Goal: Complete application form

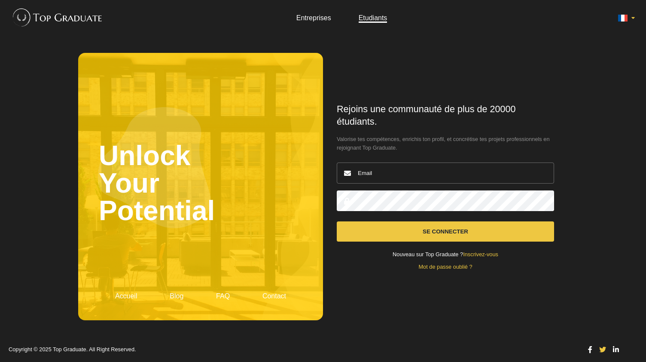
type input "[EMAIL_ADDRESS][DOMAIN_NAME]"
click at [384, 233] on button "Se connecter" at bounding box center [445, 231] width 217 height 20
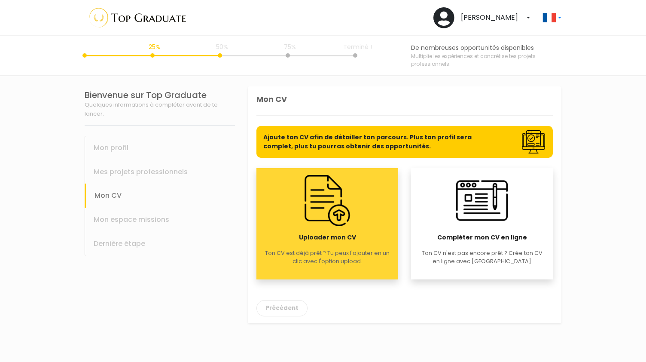
click at [360, 271] on div "Uploader mon CV Ton CV est déjà prêt ? Tu peux l'ajouter en un clic avec l'opti…" at bounding box center [328, 223] width 142 height 111
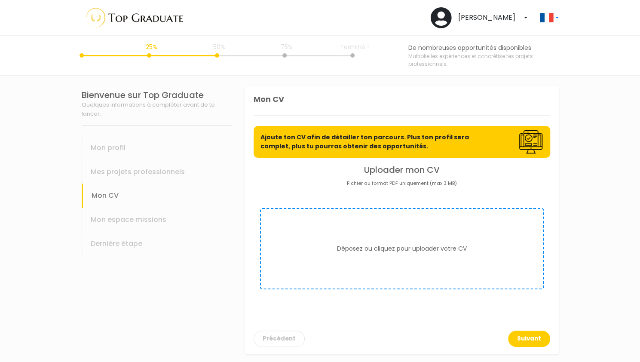
click at [430, 220] on form "Déposez ou cliquez pour uploader votre CV" at bounding box center [402, 248] width 284 height 81
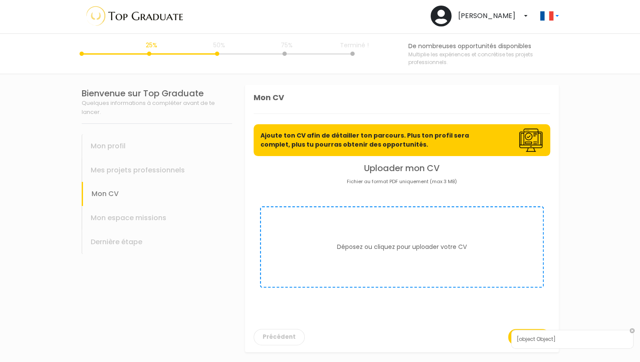
click at [622, 339] on div "[object Object]" at bounding box center [572, 339] width 122 height 19
click at [630, 333] on link at bounding box center [632, 330] width 5 height 5
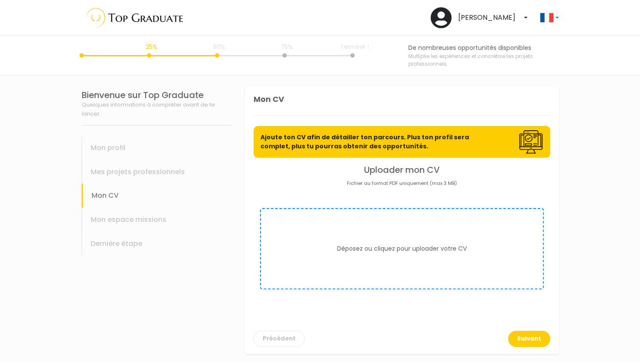
click at [347, 249] on button "Déposez ou cliquez pour uploader votre CV" at bounding box center [402, 248] width 130 height 9
click at [416, 249] on button "Déposez ou cliquez pour uploader votre CV" at bounding box center [402, 248] width 130 height 9
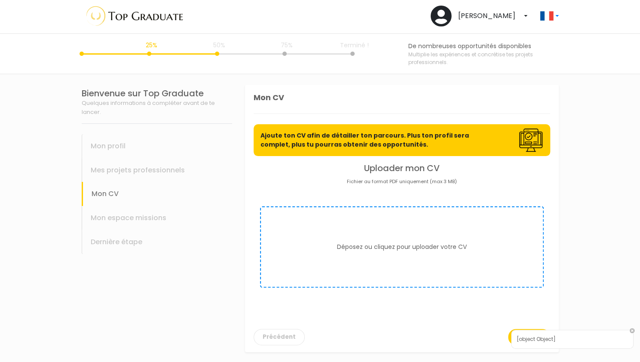
click at [615, 340] on div "[object Object]" at bounding box center [572, 339] width 122 height 19
click at [634, 331] on link at bounding box center [632, 330] width 5 height 5
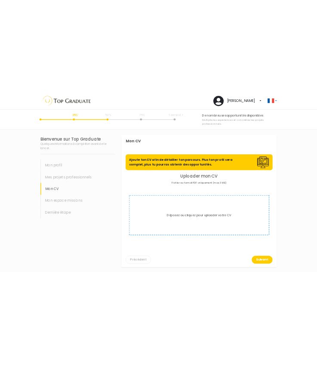
scroll to position [0, 0]
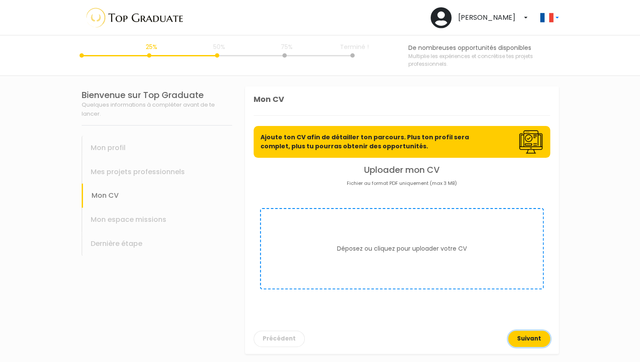
click at [529, 331] on button "Suivant" at bounding box center [529, 339] width 42 height 16
click at [432, 263] on form "Déposez ou cliquez pour uploader votre CV" at bounding box center [402, 248] width 284 height 81
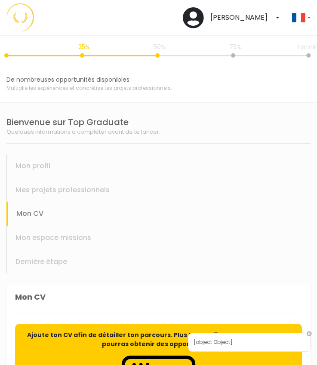
scroll to position [2, 0]
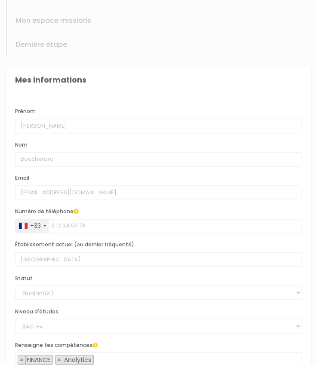
scroll to position [279, 0]
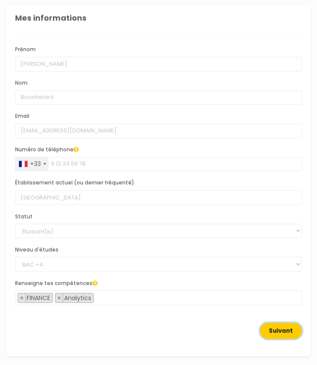
click at [275, 326] on button "Suivant" at bounding box center [281, 330] width 42 height 16
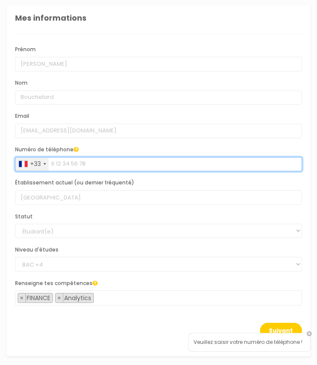
click at [82, 159] on input "Numéro de téléphone" at bounding box center [158, 164] width 287 height 15
type input "0781014735"
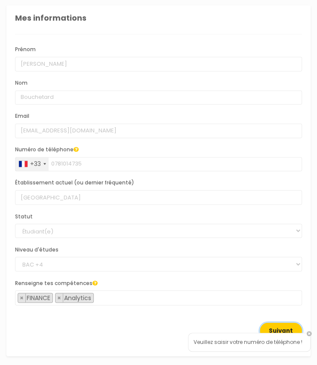
click at [281, 328] on button "Suivant" at bounding box center [281, 330] width 42 height 16
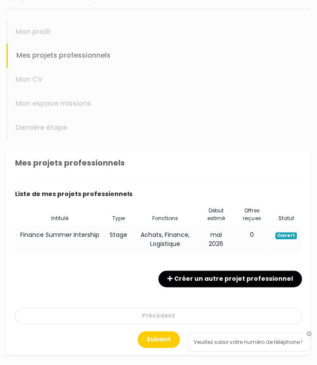
scroll to position [132, 0]
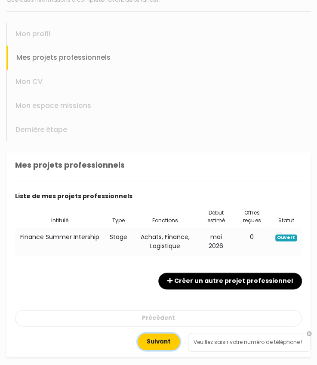
click at [164, 334] on button "Suivant" at bounding box center [159, 341] width 42 height 16
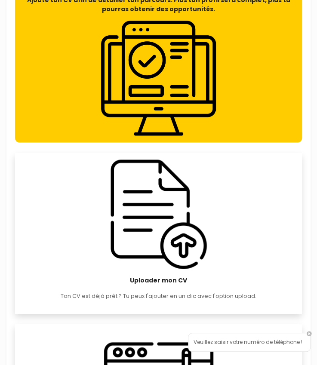
scroll to position [508, 0]
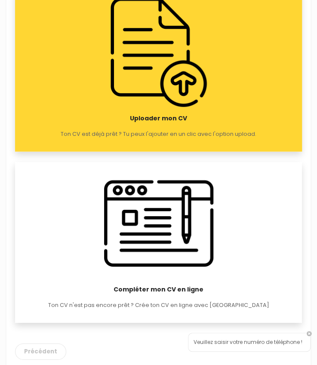
click at [181, 137] on p "Ton CV est déjà prêt ? Tu peux l'ajouter en un clic avec l'option upload." at bounding box center [159, 134] width 196 height 8
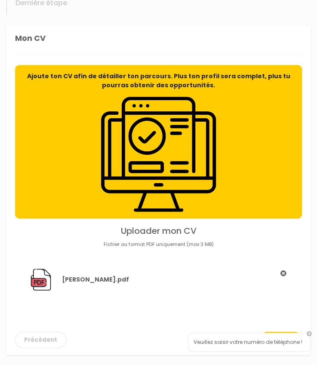
scroll to position [258, 0]
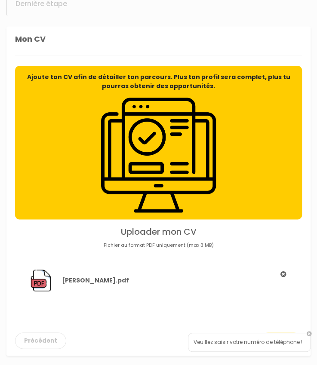
click at [283, 270] on div at bounding box center [283, 273] width 8 height 9
click at [309, 335] on link at bounding box center [308, 333] width 5 height 5
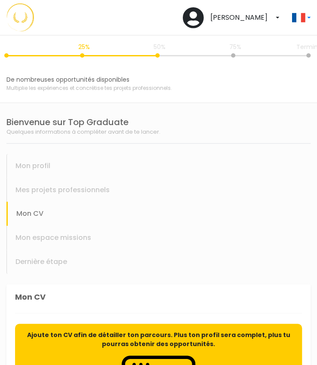
scroll to position [258, 0]
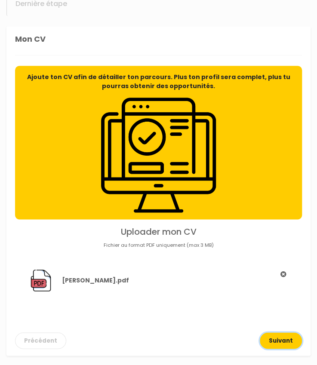
click at [279, 340] on button "Suivant" at bounding box center [281, 340] width 42 height 16
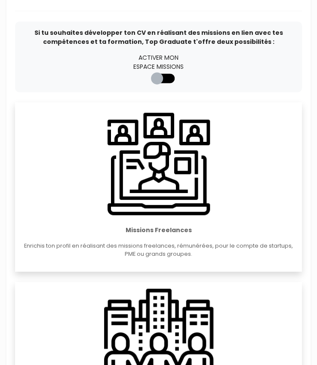
scroll to position [303, 0]
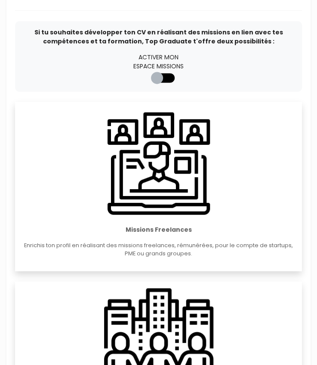
click at [166, 71] on label at bounding box center [166, 71] width 0 height 0
click at [158, 77] on input "checkbox" at bounding box center [154, 75] width 7 height 9
checkbox input "true"
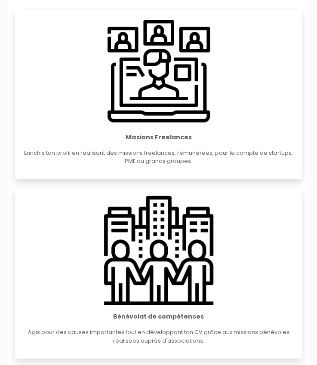
scroll to position [441, 0]
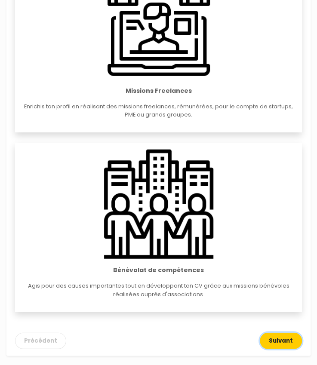
click at [287, 346] on button "Suivant" at bounding box center [281, 340] width 42 height 16
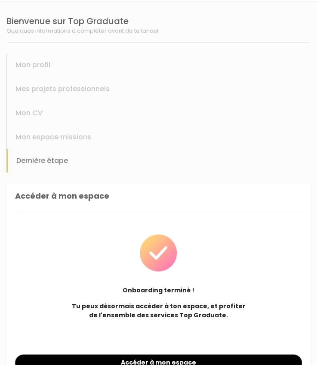
scroll to position [123, 0]
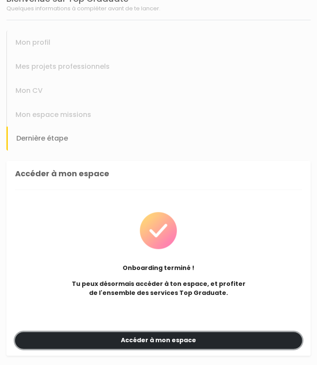
click at [179, 337] on link "Accéder à mon espace" at bounding box center [158, 340] width 287 height 17
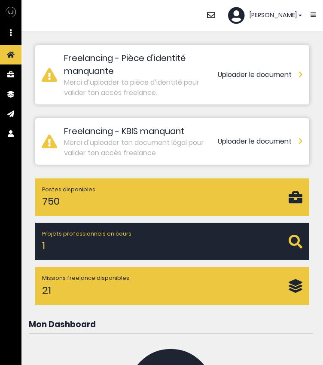
click at [181, 80] on p "Merci d’uploader ta pièce d’identité pour valider ton accès freelance." at bounding box center [141, 87] width 154 height 21
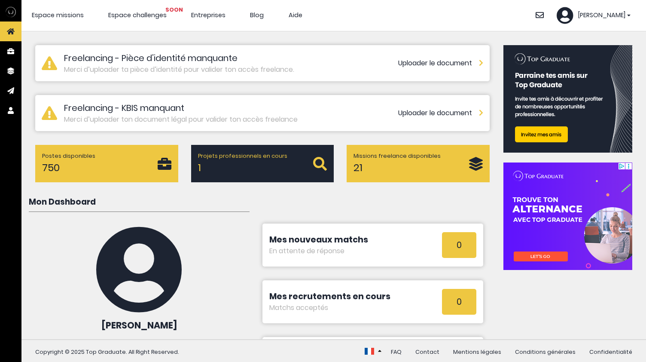
click at [323, 61] on link "Uploader le document" at bounding box center [440, 63] width 85 height 10
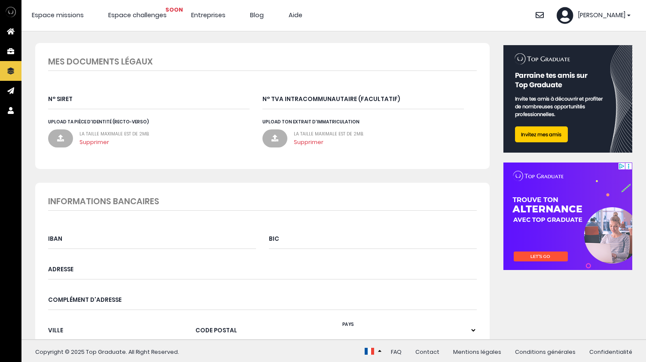
scroll to position [16, 0]
click at [57, 136] on icon at bounding box center [60, 137] width 7 height 7
click at [48, 118] on input "Upload ta pièce d'identité (Recto-Verso)" at bounding box center [48, 118] width 0 height 0
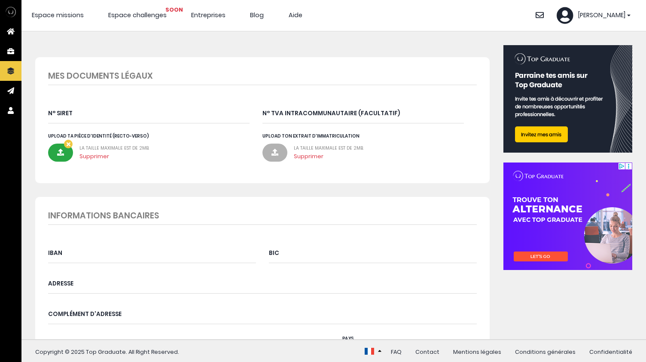
scroll to position [0, 0]
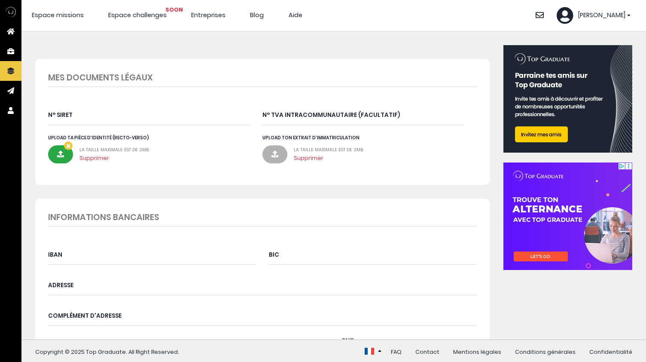
click at [83, 9] on header "Espace missions Espace challenges SOON Entreprises Blog Aide Se déconnecter" at bounding box center [333, 15] width 625 height 31
click at [70, 14] on span "Espace missions" at bounding box center [58, 15] width 52 height 9
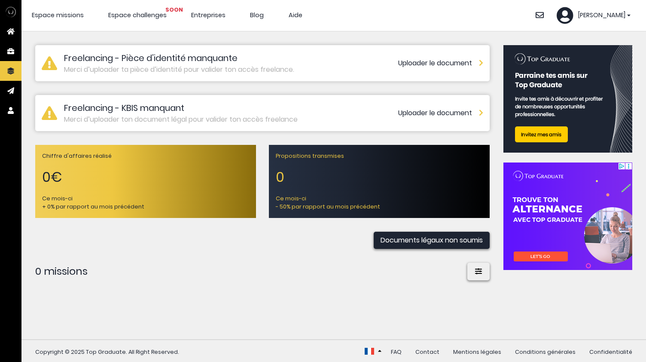
click at [144, 18] on span "Espace challenges SOON" at bounding box center [137, 15] width 58 height 9
click at [364, 55] on h2 "Freelancing - Pièce d’identité manquante" at bounding box center [231, 58] width 334 height 13
click at [385, 63] on h2 "Freelancing - Pièce d’identité manquante" at bounding box center [231, 58] width 334 height 13
click at [435, 65] on link "Uploader le document" at bounding box center [440, 63] width 85 height 10
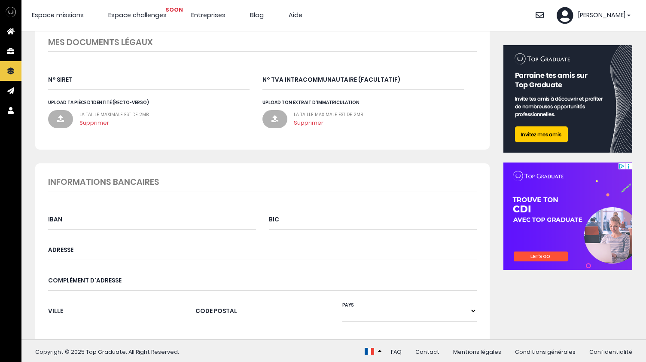
scroll to position [77, 0]
